Goal: Task Accomplishment & Management: Use online tool/utility

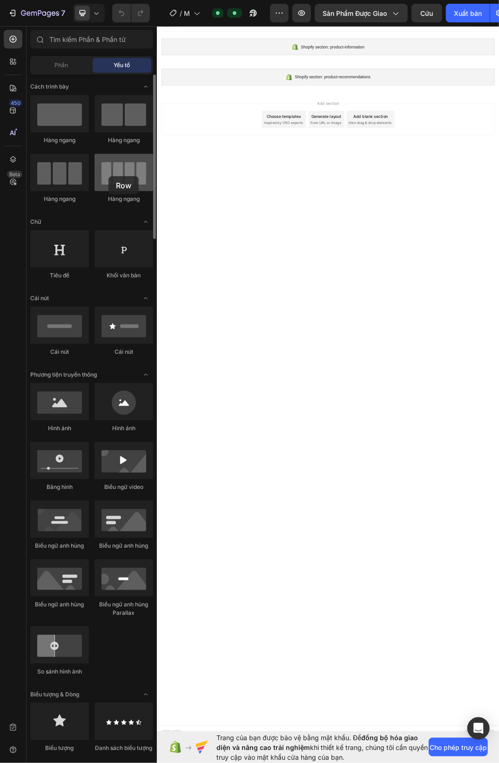
click at [109, 176] on div at bounding box center [124, 172] width 59 height 37
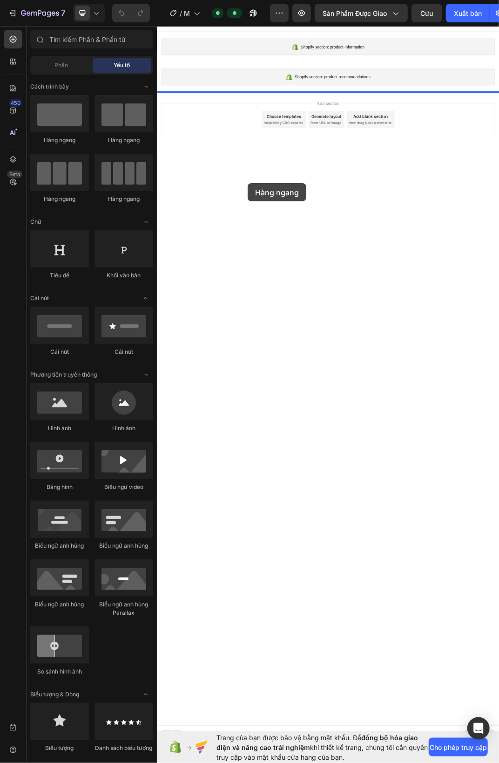
drag, startPoint x: 271, startPoint y: 196, endPoint x: 305, endPoint y: 286, distance: 96.4
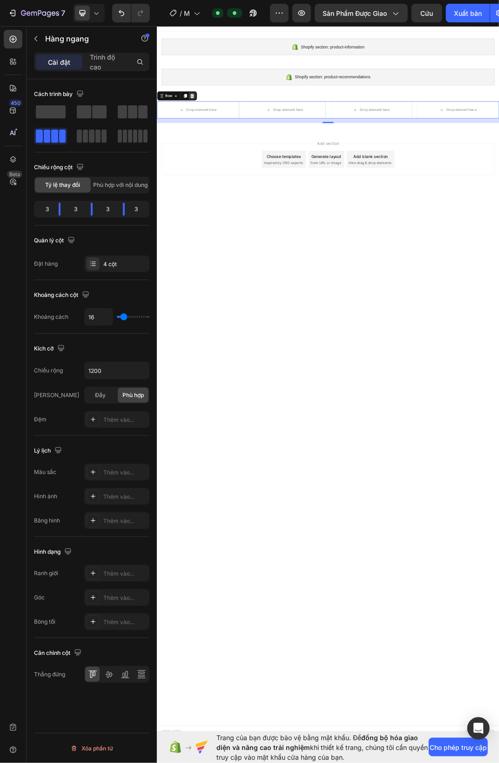
click at [212, 143] on icon at bounding box center [214, 143] width 6 height 7
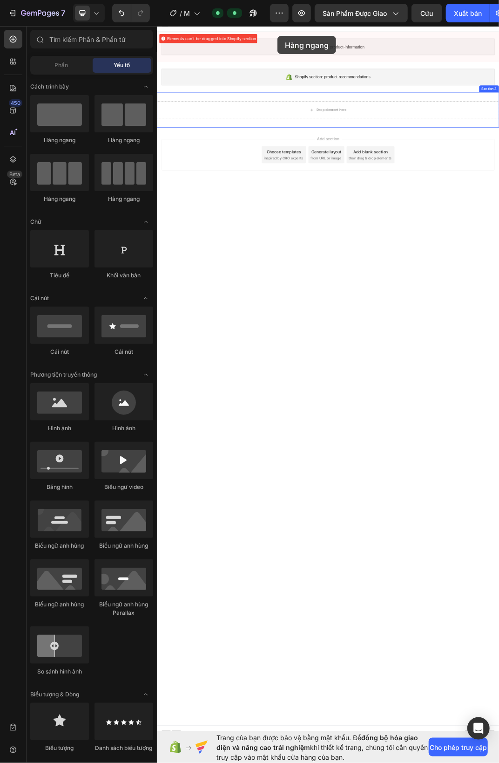
drag, startPoint x: 228, startPoint y: 144, endPoint x: 354, endPoint y: 46, distance: 159.6
click at [74, 67] on div "Phần" at bounding box center [61, 65] width 59 height 15
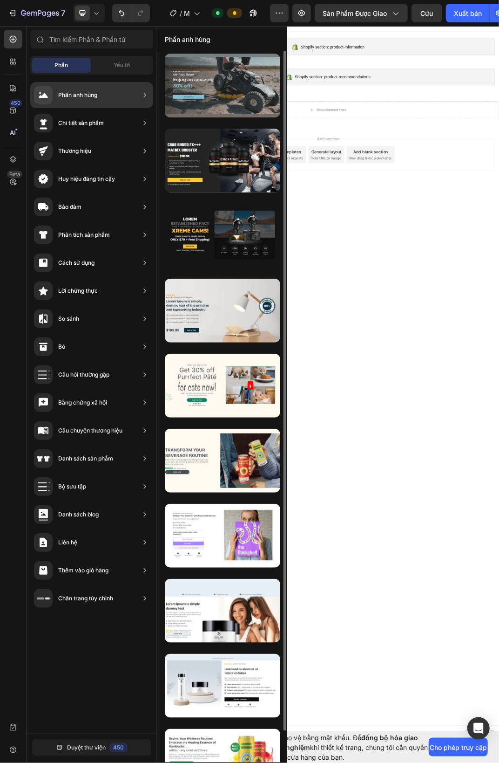
click at [182, 101] on div at bounding box center [223, 86] width 116 height 64
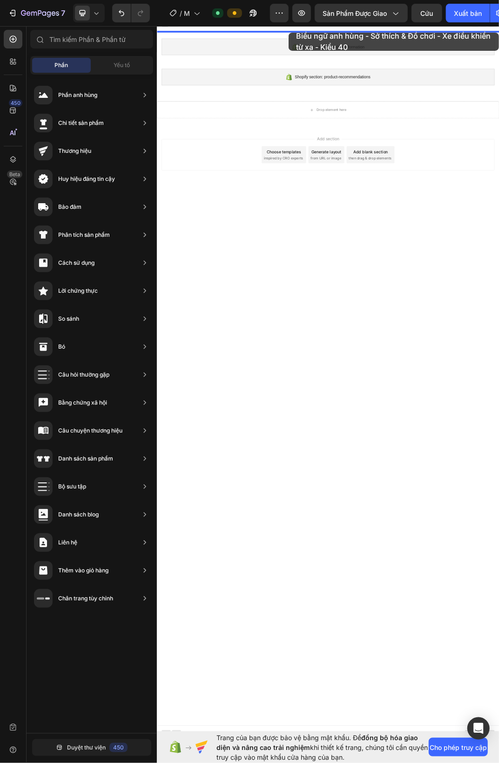
drag, startPoint x: 366, startPoint y: 119, endPoint x: 372, endPoint y: 40, distance: 79.4
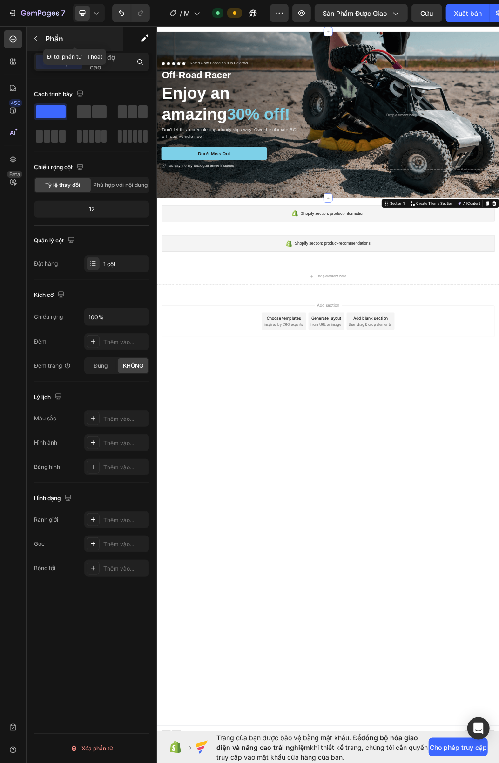
click at [36, 37] on icon "button" at bounding box center [35, 38] width 3 height 5
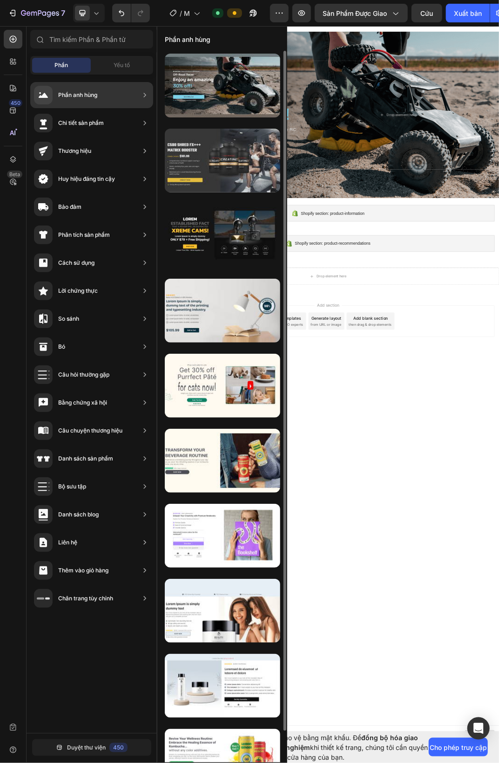
click at [201, 150] on div at bounding box center [223, 161] width 116 height 64
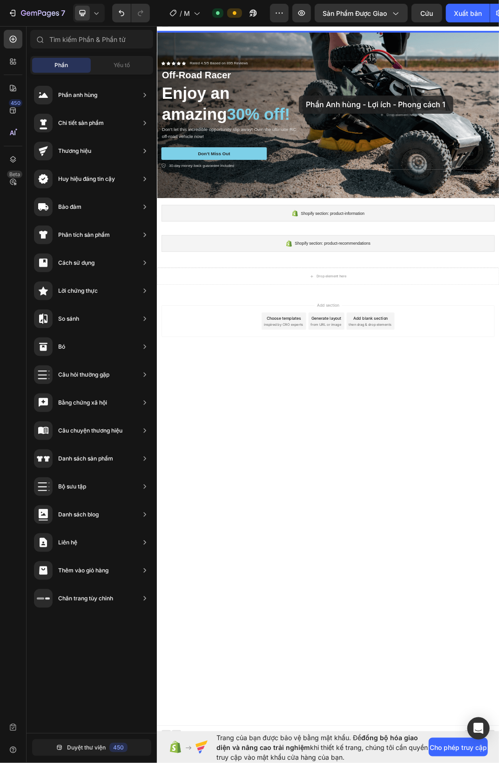
drag, startPoint x: 441, startPoint y: 161, endPoint x: 388, endPoint y: 143, distance: 56.1
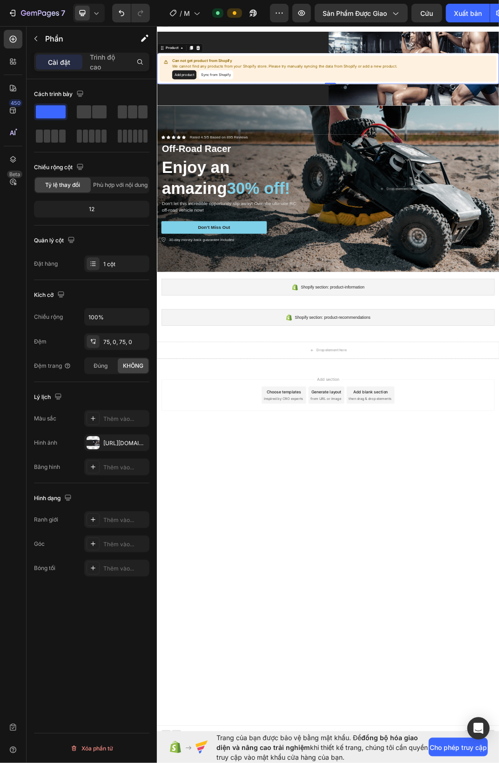
click at [216, 111] on button "Add product" at bounding box center [201, 109] width 40 height 15
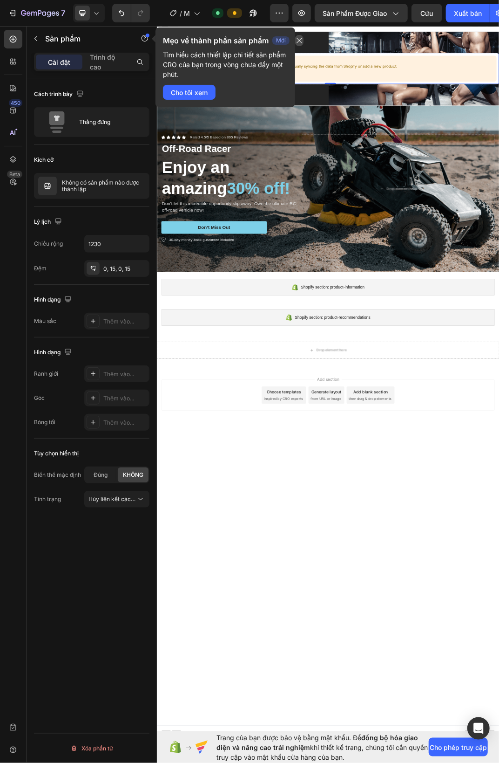
click at [296, 38] on icon "button" at bounding box center [299, 40] width 7 height 7
